Goal: Navigation & Orientation: Find specific page/section

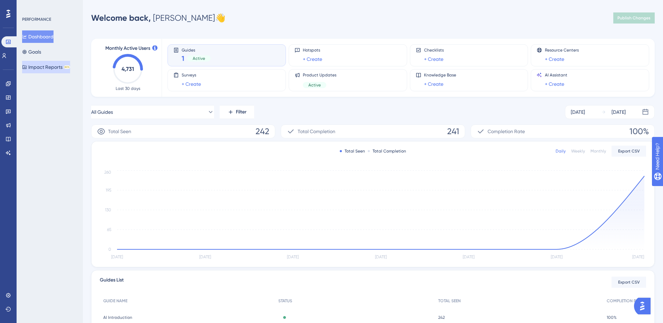
click at [55, 67] on button "Impact Reports BETA" at bounding box center [46, 67] width 48 height 12
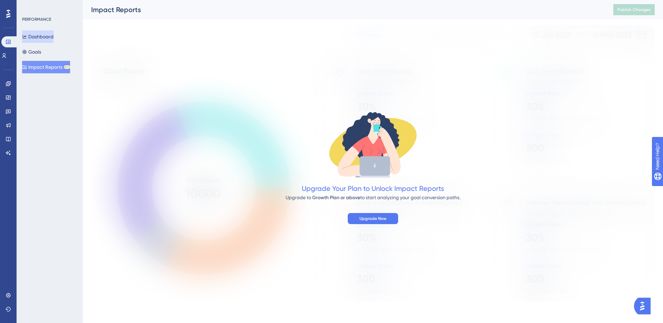
click at [40, 39] on button "Dashboard" at bounding box center [37, 36] width 31 height 12
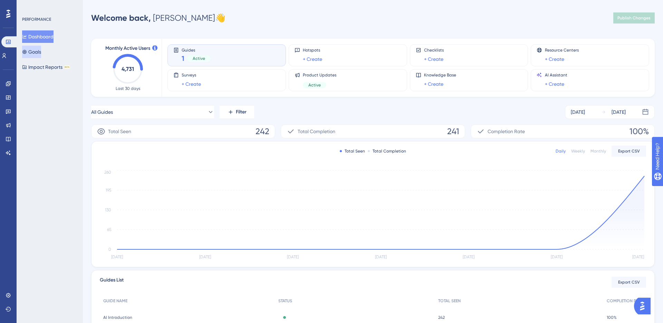
click at [36, 51] on button "Goals" at bounding box center [31, 52] width 19 height 12
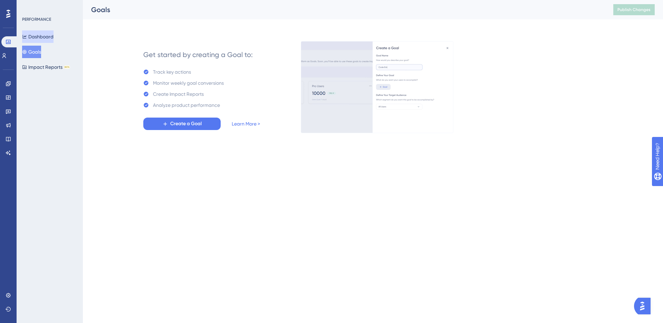
click at [40, 38] on button "Dashboard" at bounding box center [37, 36] width 31 height 12
